Goal: Information Seeking & Learning: Understand process/instructions

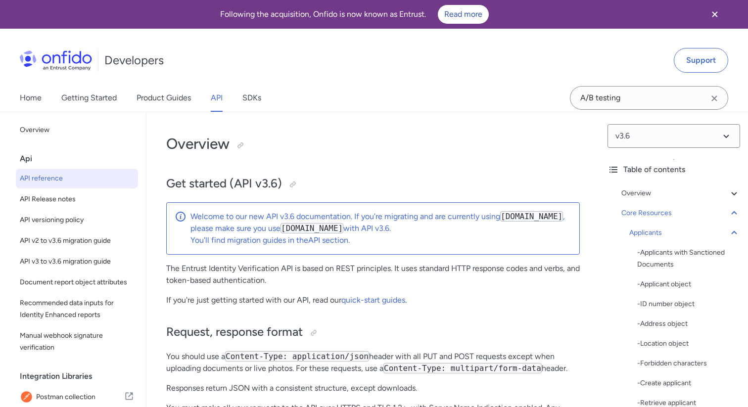
select select "http"
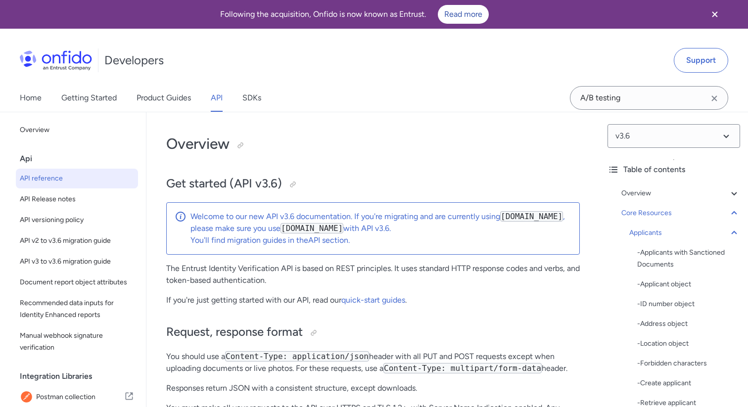
select select "http"
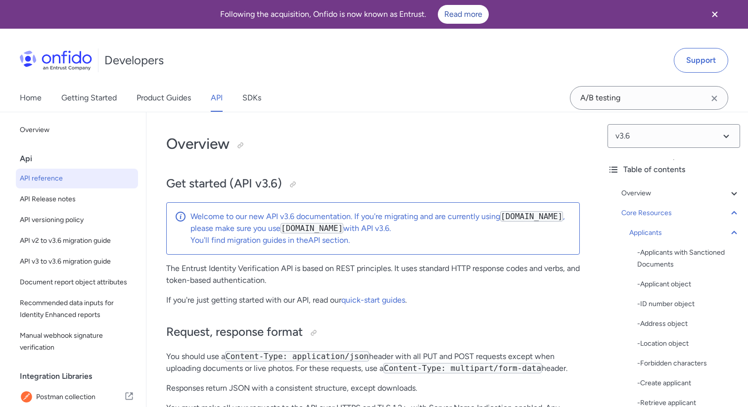
select select "http"
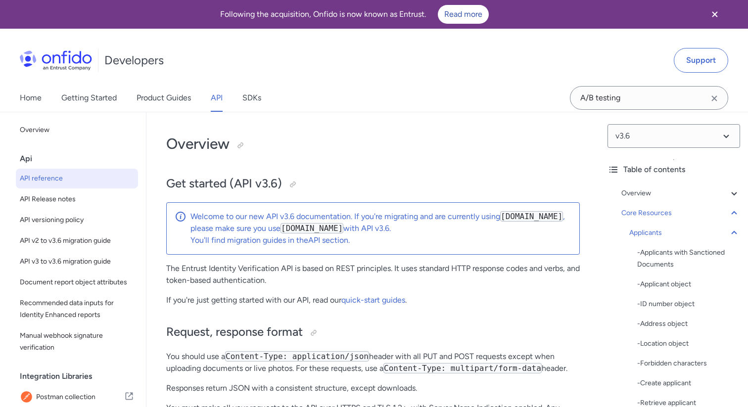
select select "http"
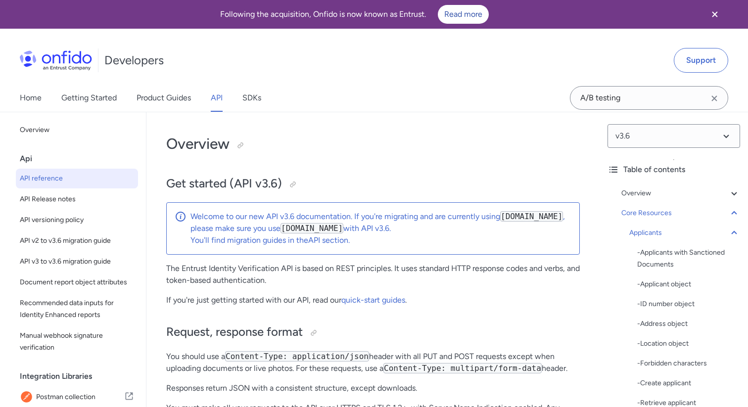
select select "http"
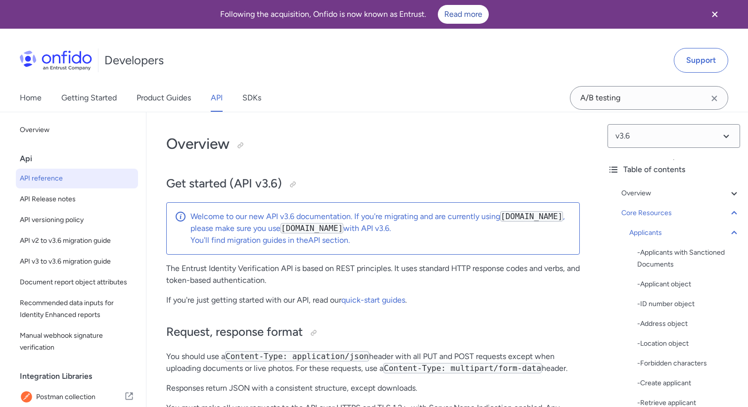
select select "http"
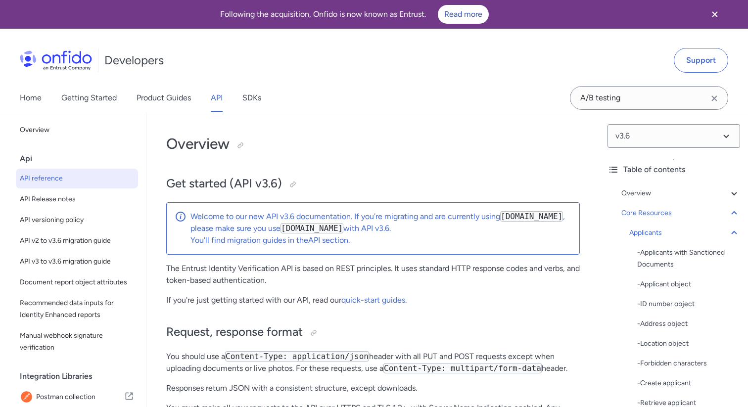
select select "http"
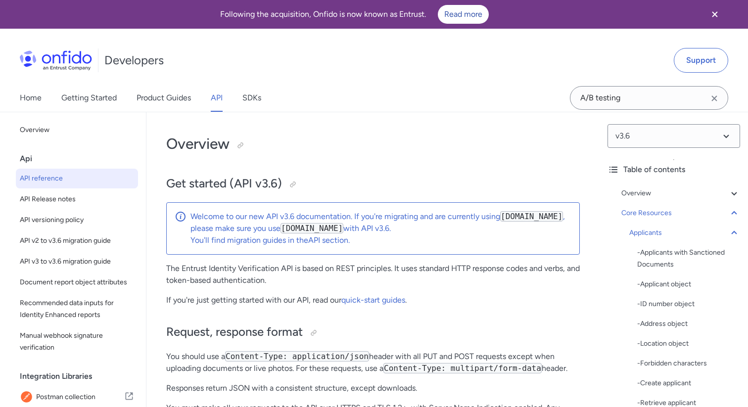
select select "http"
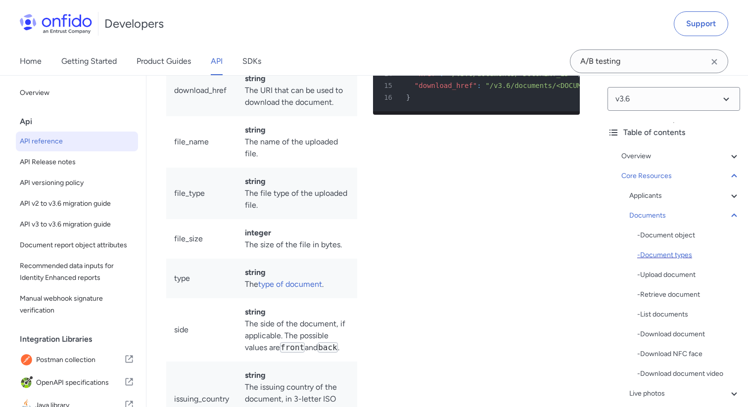
scroll to position [139, 0]
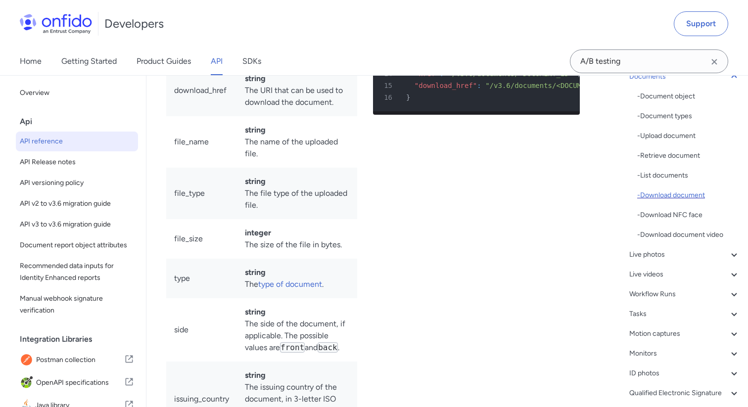
click at [662, 193] on div "- Download document" at bounding box center [689, 196] width 103 height 12
